Goal: Navigation & Orientation: Find specific page/section

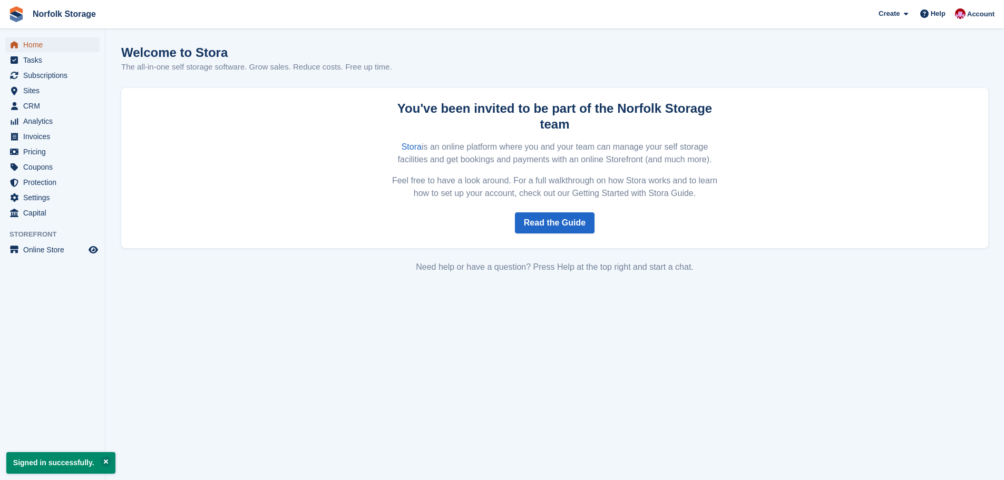
click at [25, 44] on span "Home" at bounding box center [54, 44] width 63 height 15
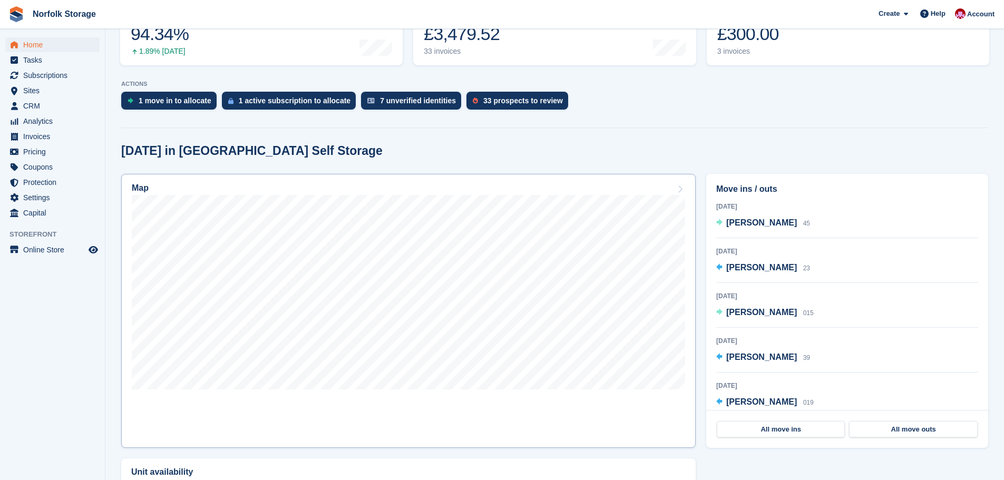
scroll to position [152, 0]
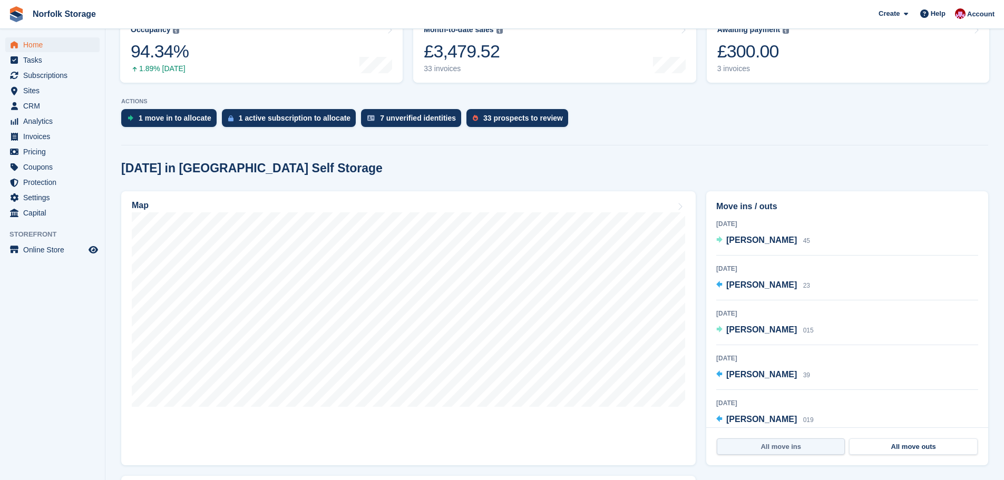
click at [785, 452] on link "All move ins" at bounding box center [781, 446] width 128 height 17
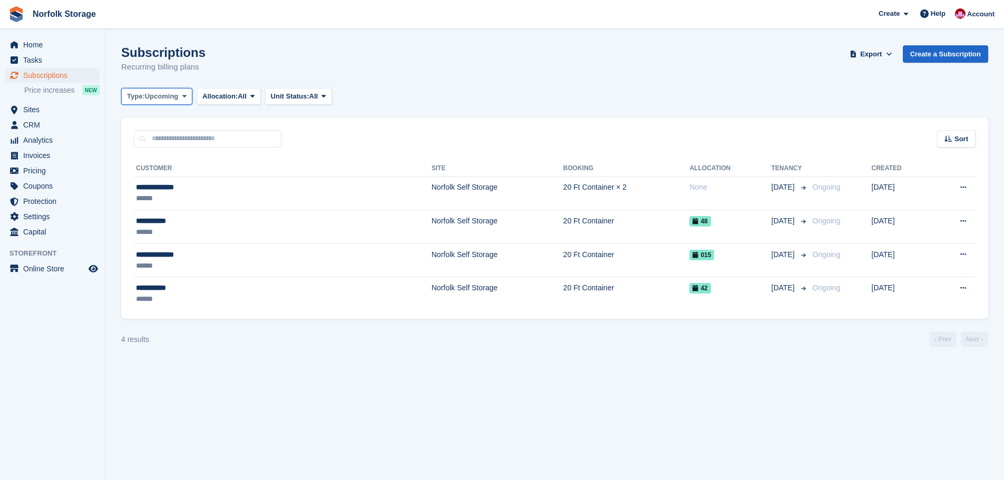
click at [187, 97] on icon at bounding box center [184, 96] width 4 height 7
click at [187, 125] on link "All" at bounding box center [172, 121] width 92 height 19
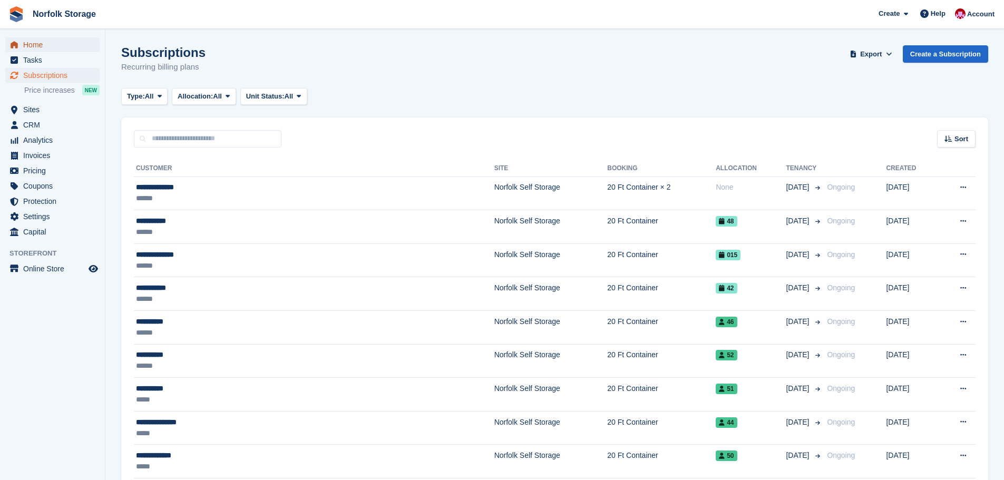
click at [30, 45] on span "Home" at bounding box center [54, 44] width 63 height 15
